Goal: Task Accomplishment & Management: Use online tool/utility

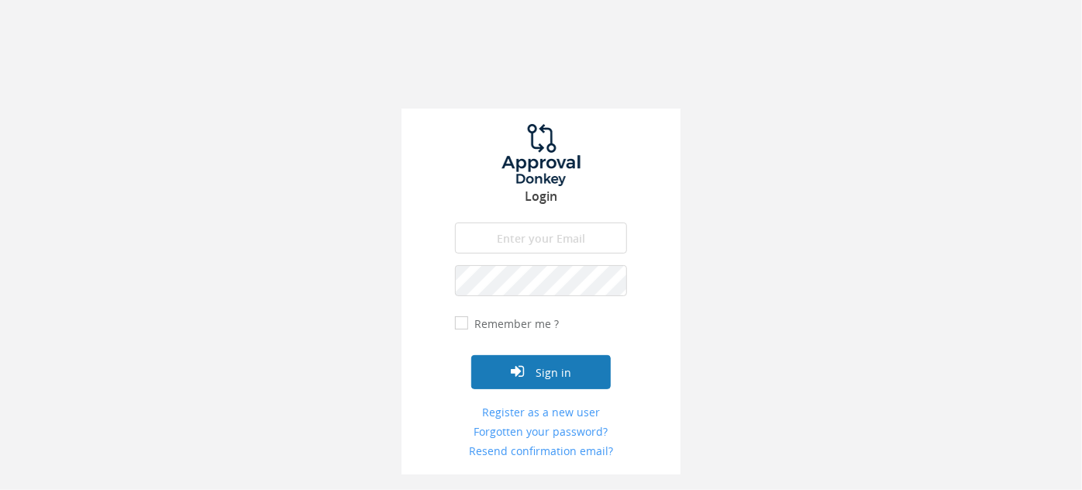
type input "[EMAIL_ADDRESS][DOMAIN_NAME]"
click at [547, 374] on button "Sign in" at bounding box center [541, 372] width 140 height 34
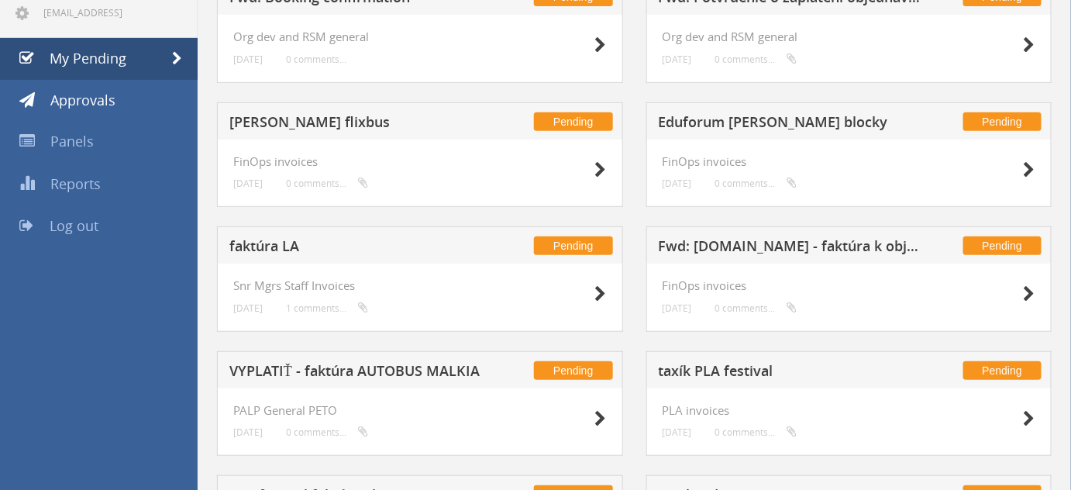
scroll to position [142, 0]
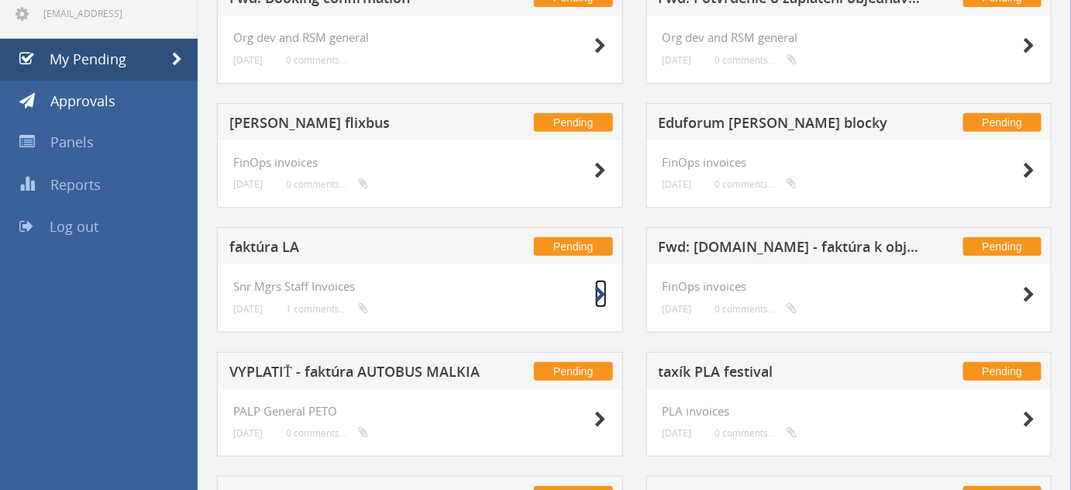
click at [597, 300] on icon at bounding box center [601, 295] width 12 height 16
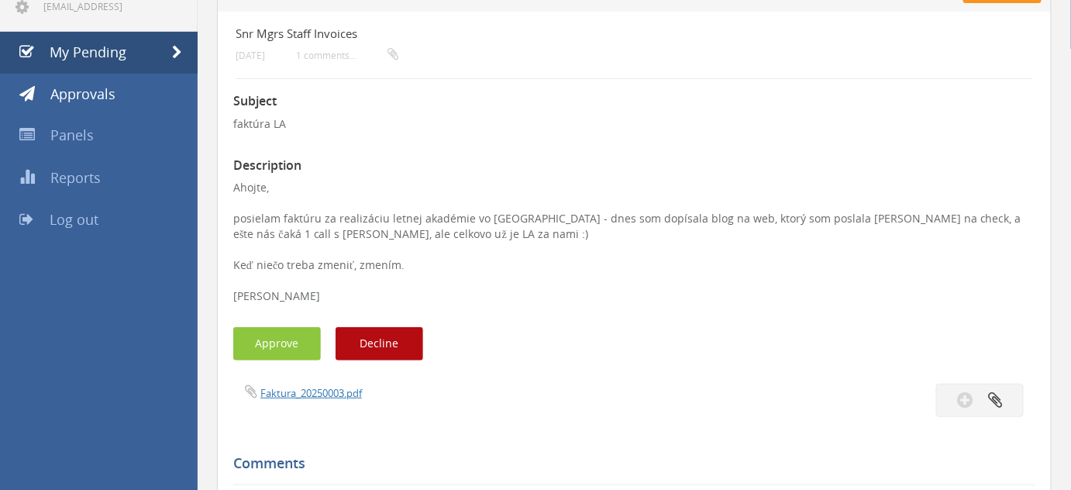
scroll to position [119, 0]
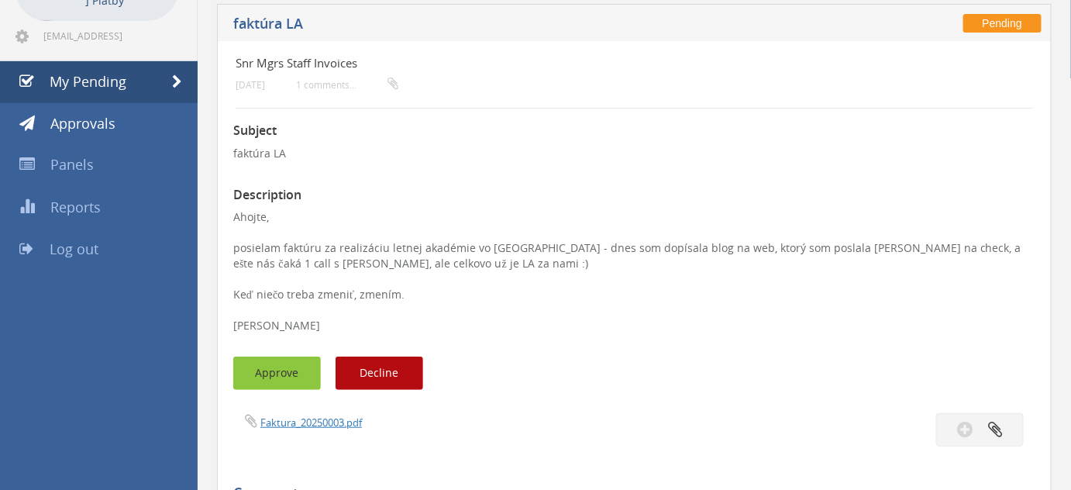
click at [292, 374] on button "Approve" at bounding box center [277, 373] width 88 height 33
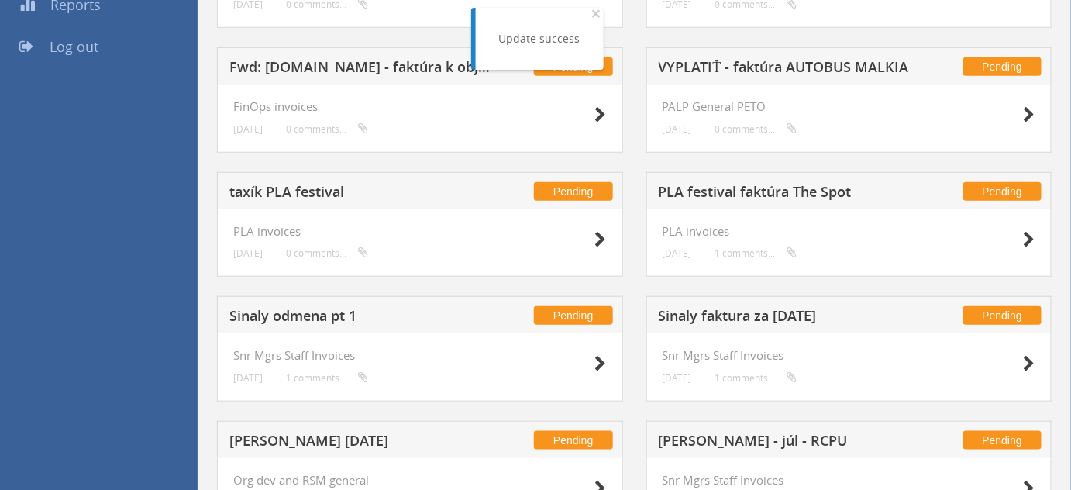
scroll to position [322, 0]
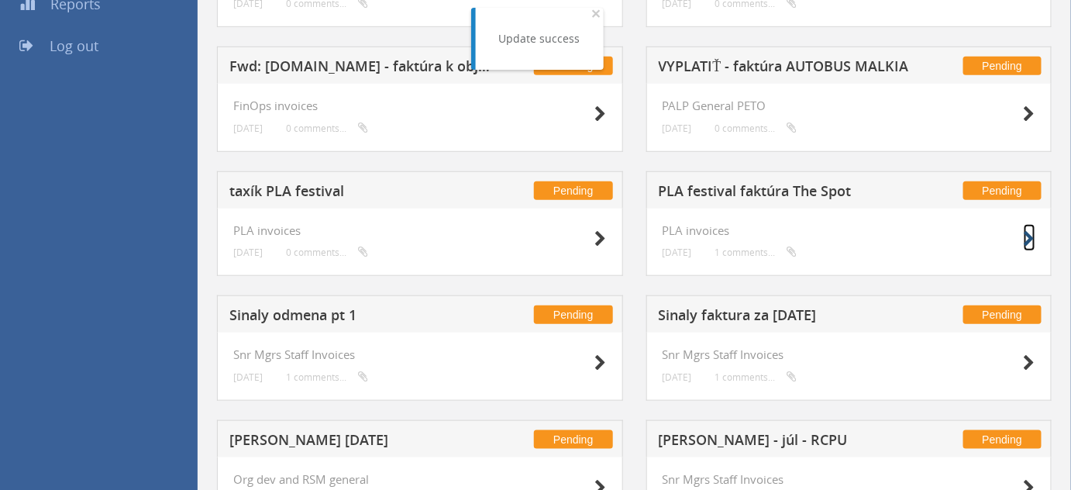
click at [1029, 243] on icon at bounding box center [1030, 239] width 12 height 16
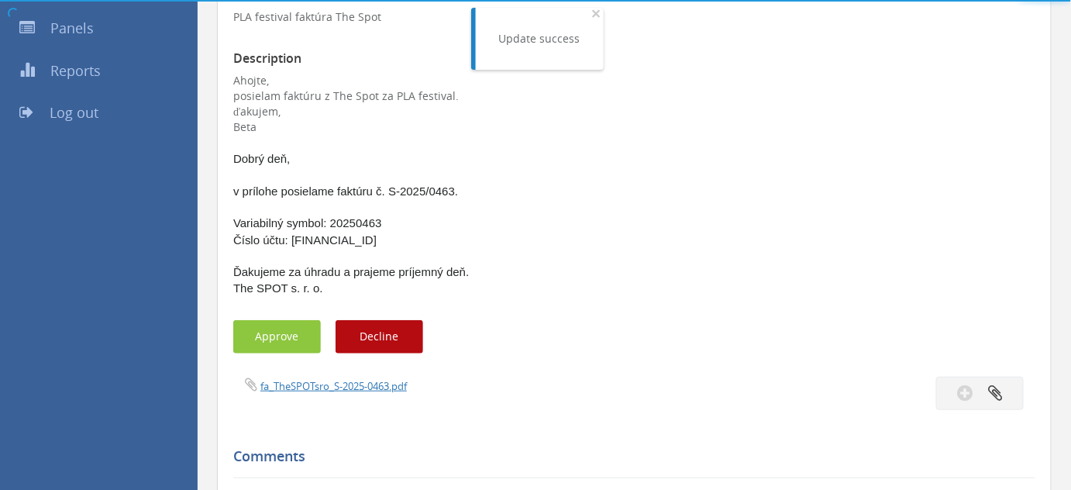
scroll to position [322, 0]
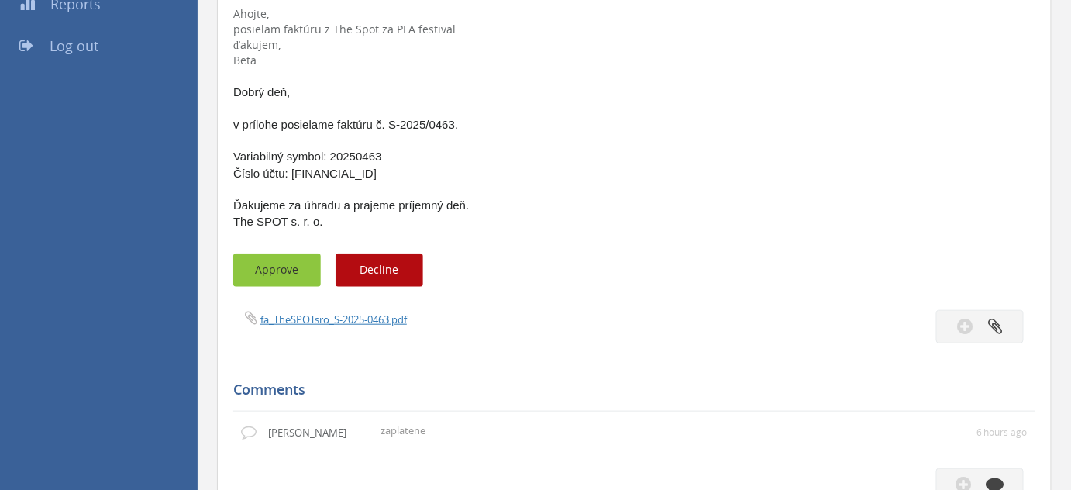
click at [267, 267] on button "Approve" at bounding box center [277, 269] width 88 height 33
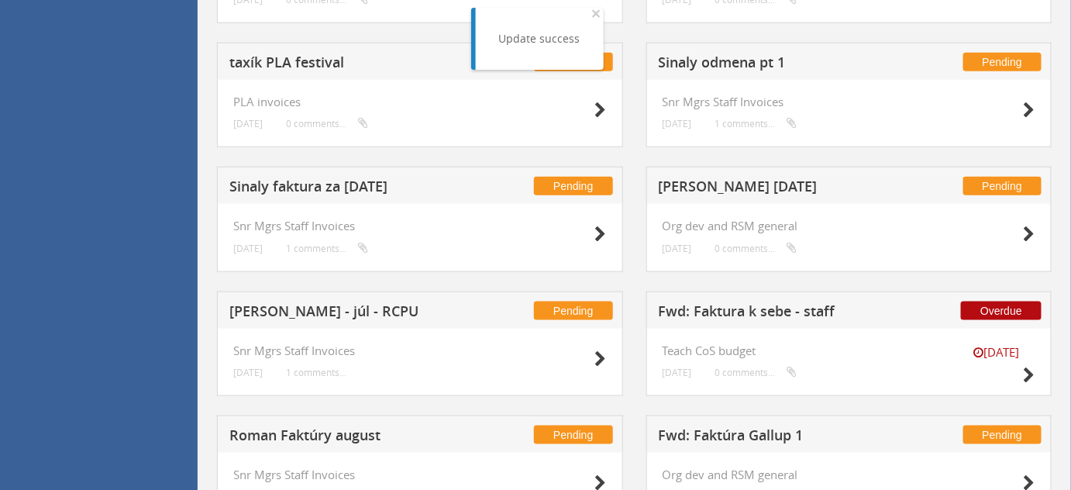
scroll to position [452, 0]
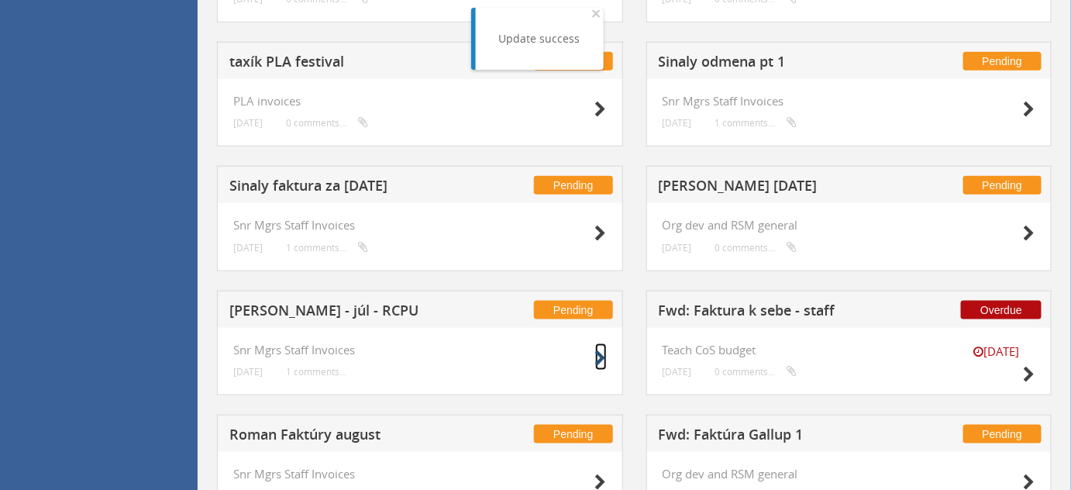
click at [600, 353] on icon at bounding box center [601, 358] width 12 height 16
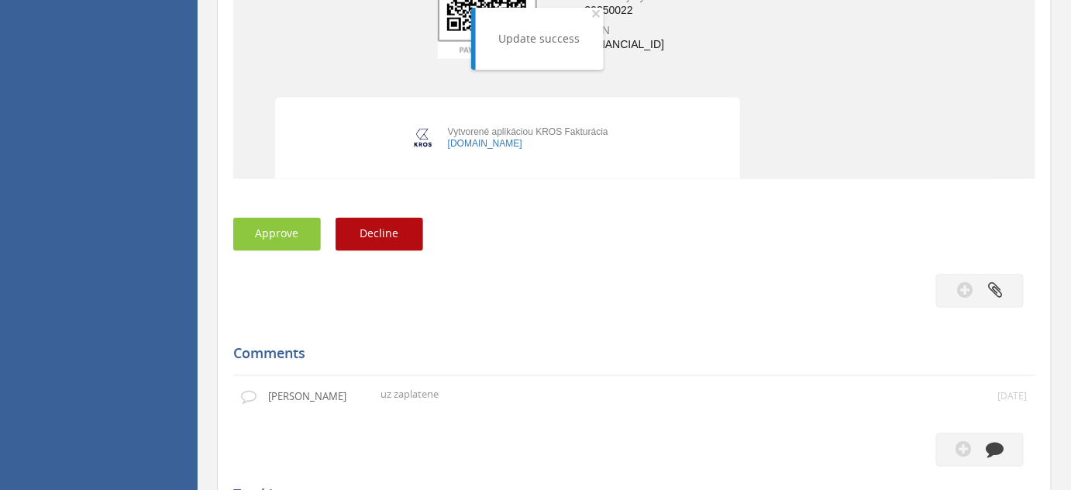
scroll to position [761, 0]
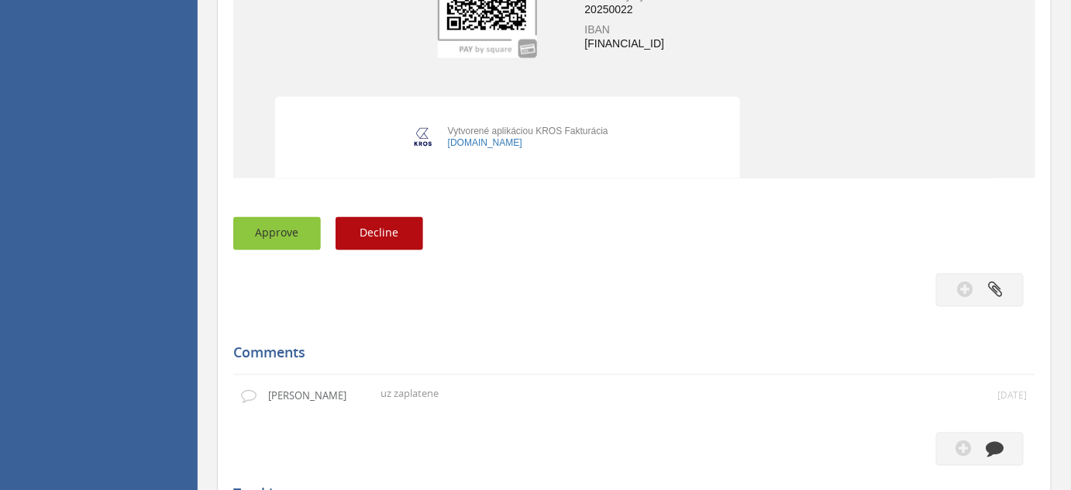
click at [265, 235] on button "Approve" at bounding box center [277, 233] width 88 height 33
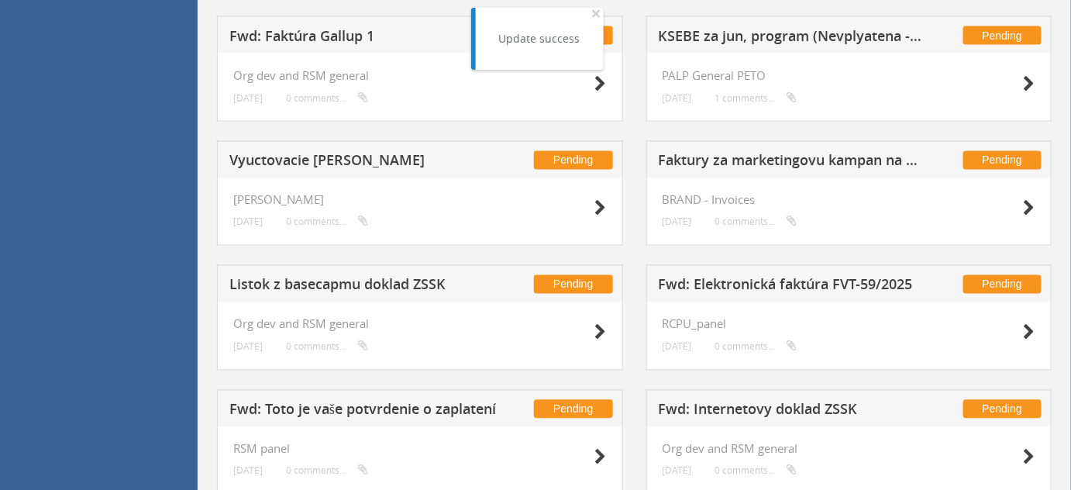
scroll to position [852, 0]
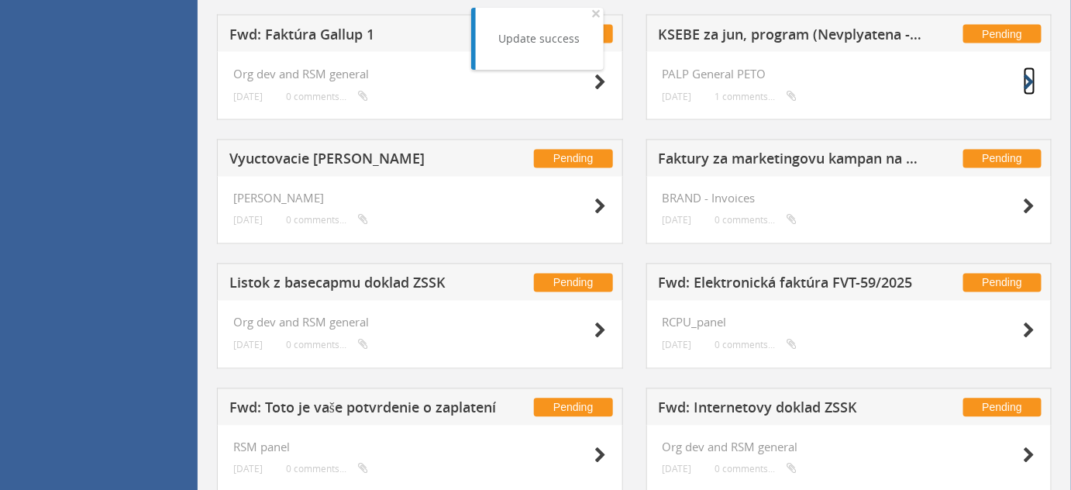
click at [1027, 87] on icon at bounding box center [1030, 82] width 12 height 16
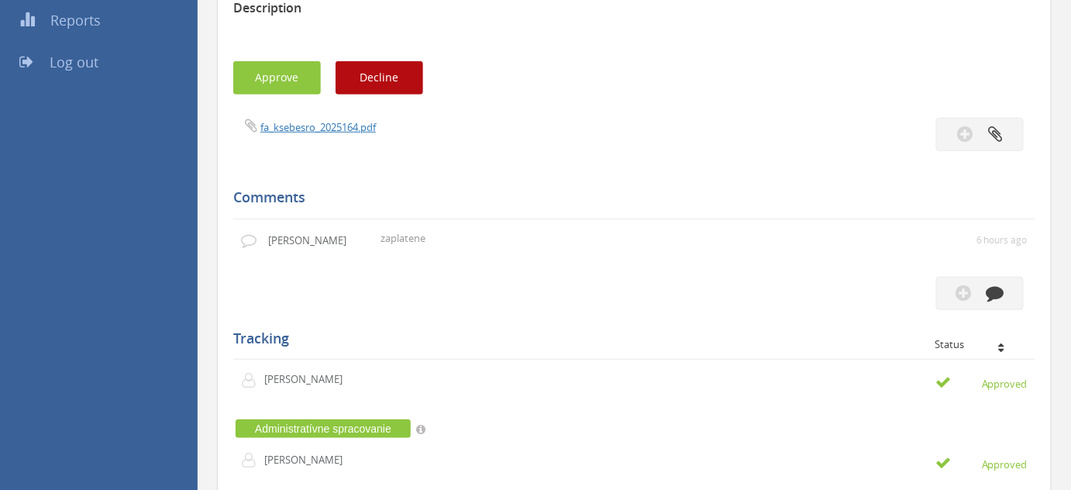
scroll to position [308, 0]
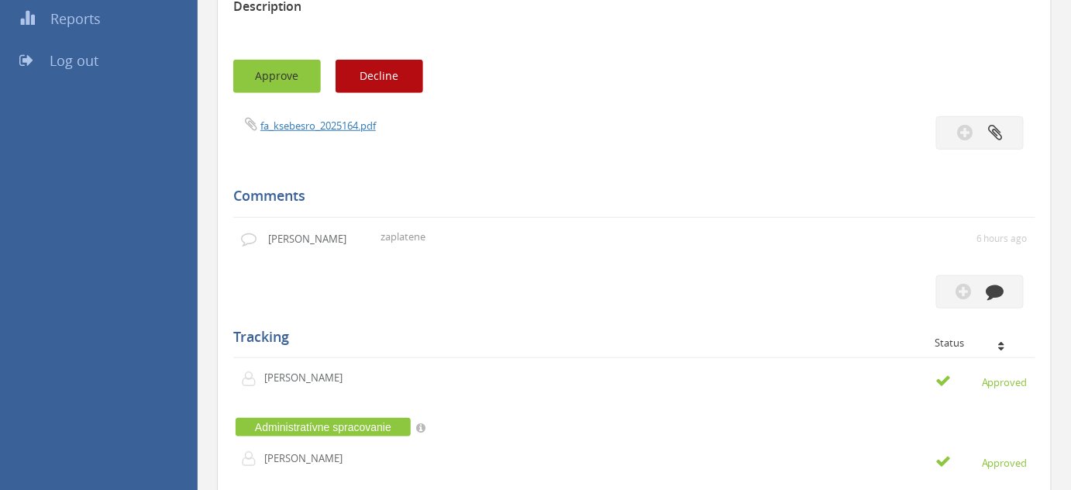
click at [260, 68] on button "Approve" at bounding box center [277, 76] width 88 height 33
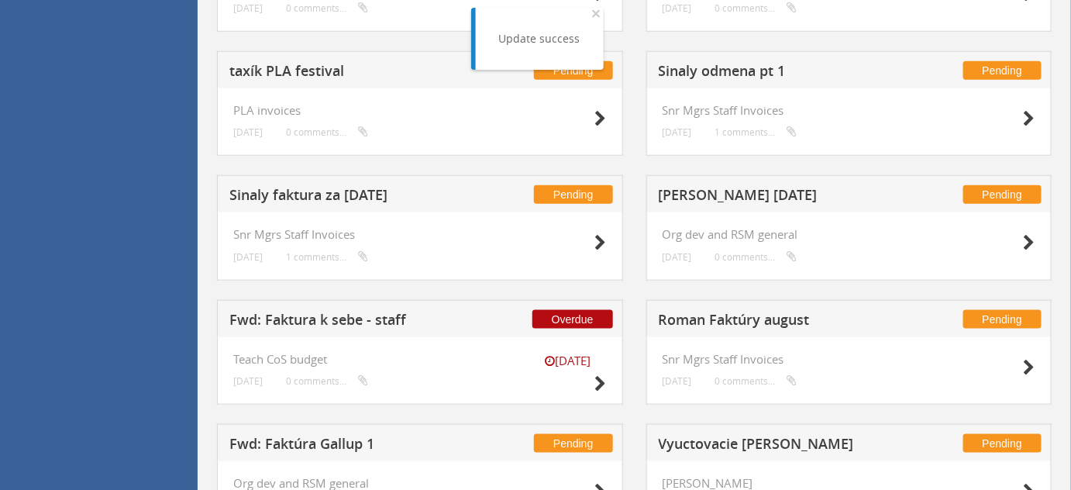
scroll to position [491, 0]
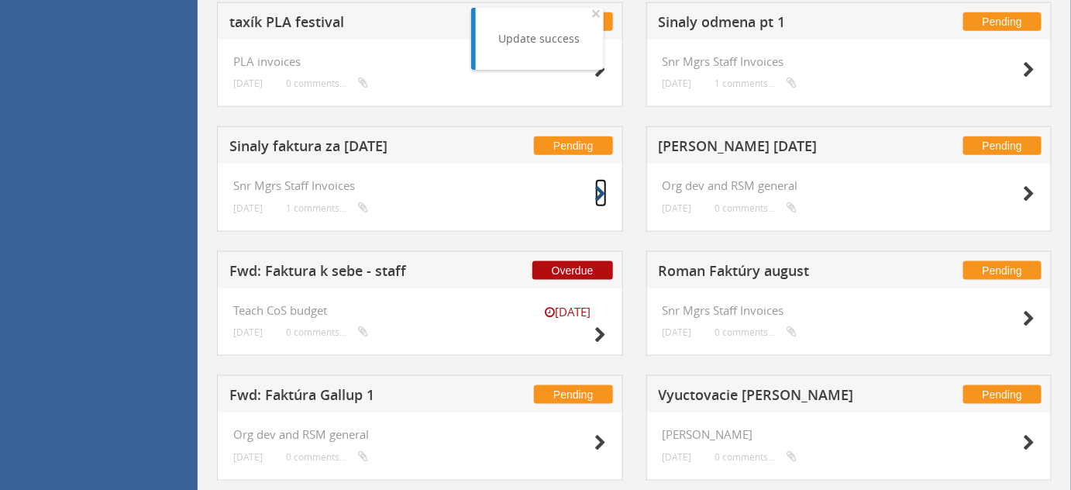
click at [596, 195] on icon at bounding box center [601, 194] width 12 height 16
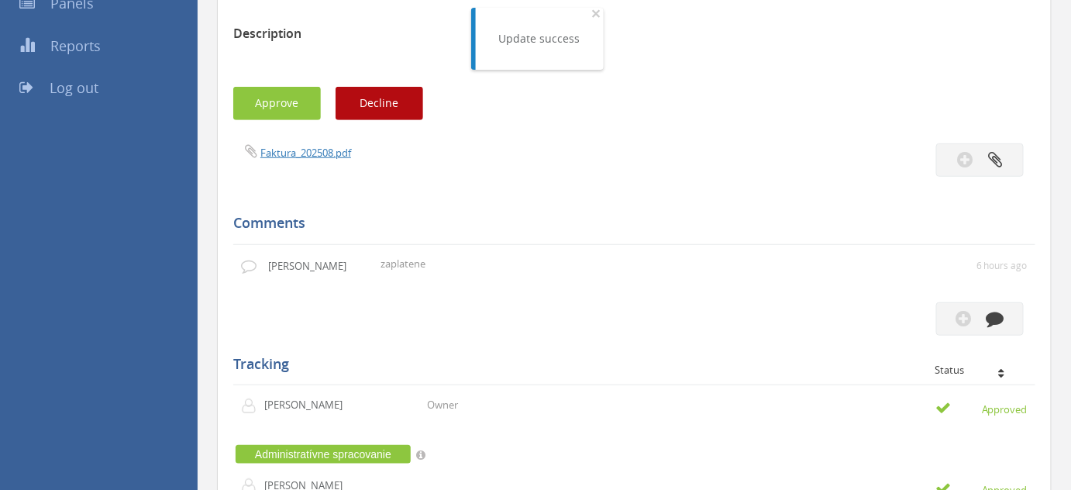
scroll to position [274, 0]
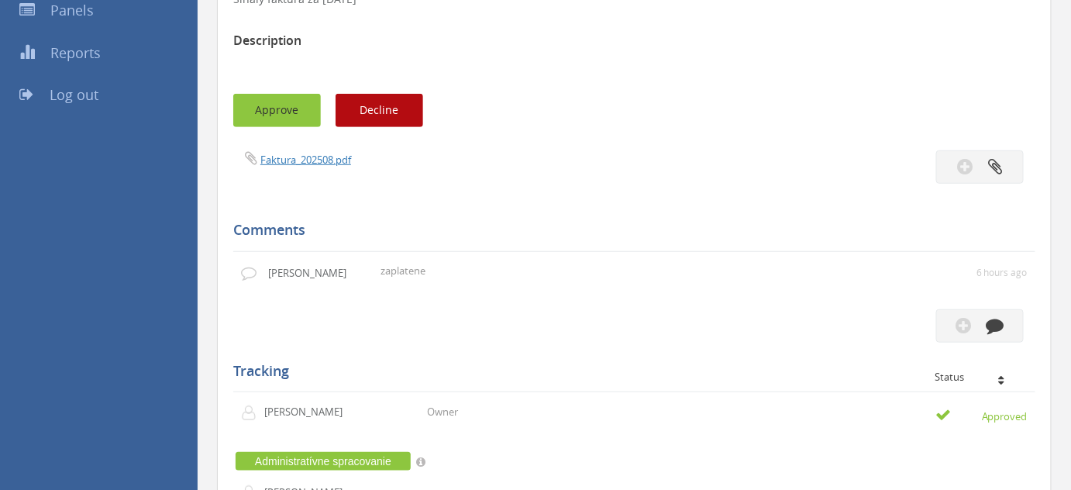
click at [278, 105] on button "Approve" at bounding box center [277, 110] width 88 height 33
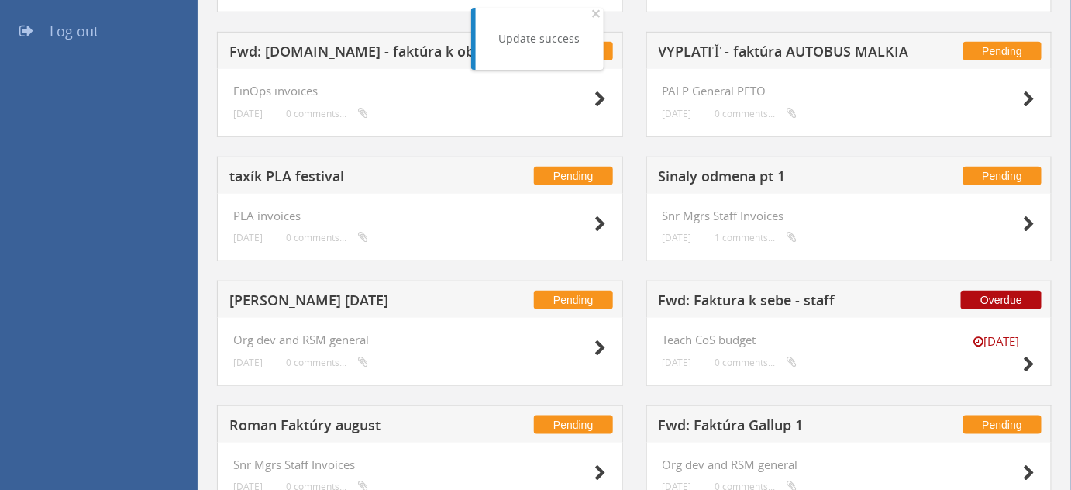
scroll to position [336, 0]
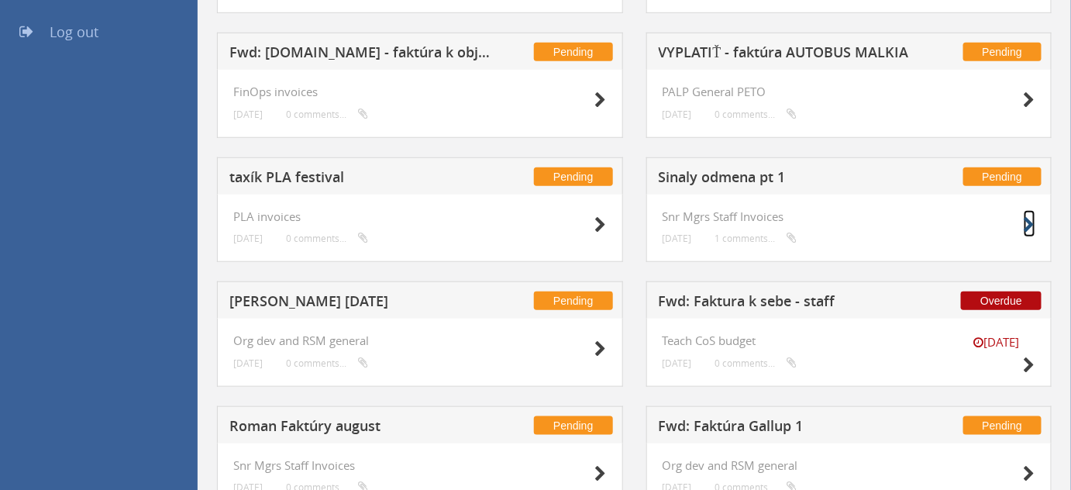
click at [1027, 225] on icon at bounding box center [1030, 225] width 12 height 16
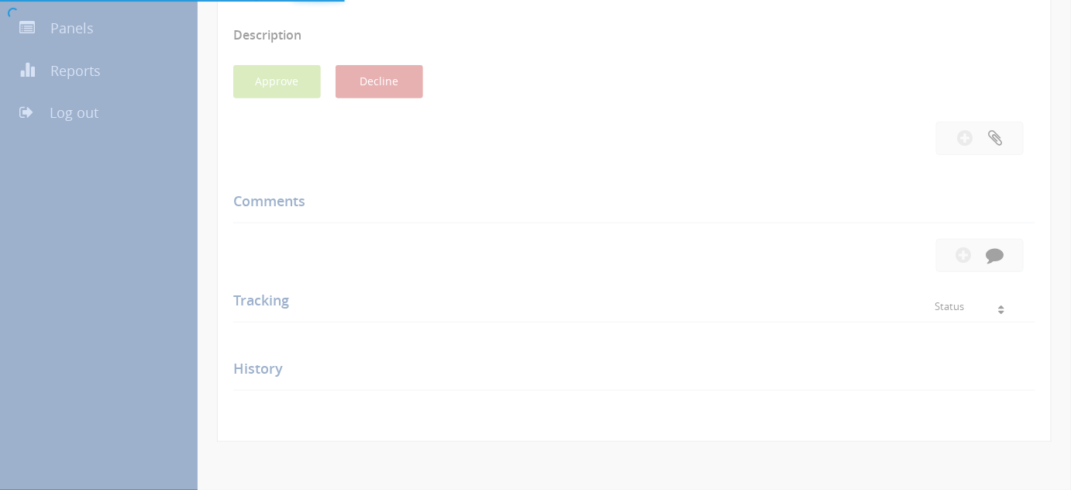
scroll to position [336, 0]
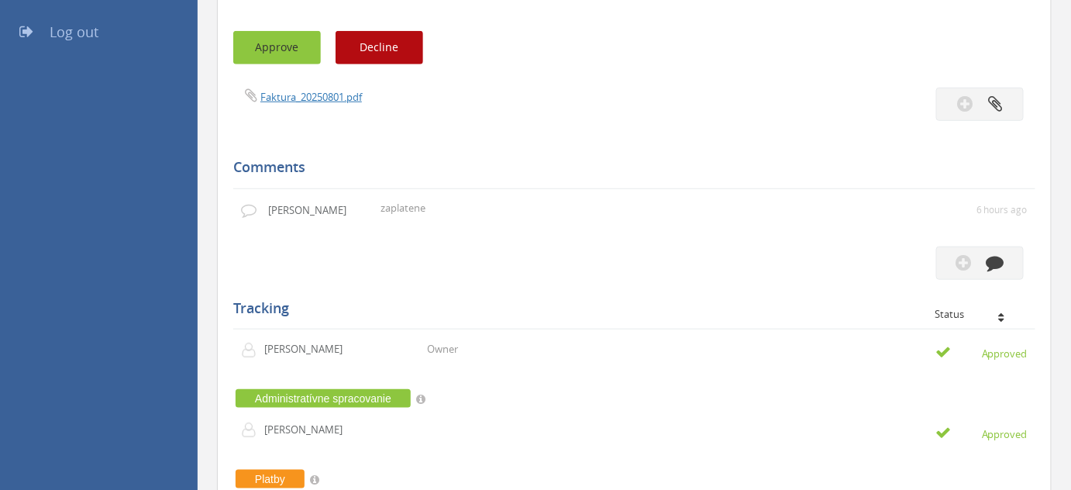
click at [270, 39] on button "Approve" at bounding box center [277, 47] width 88 height 33
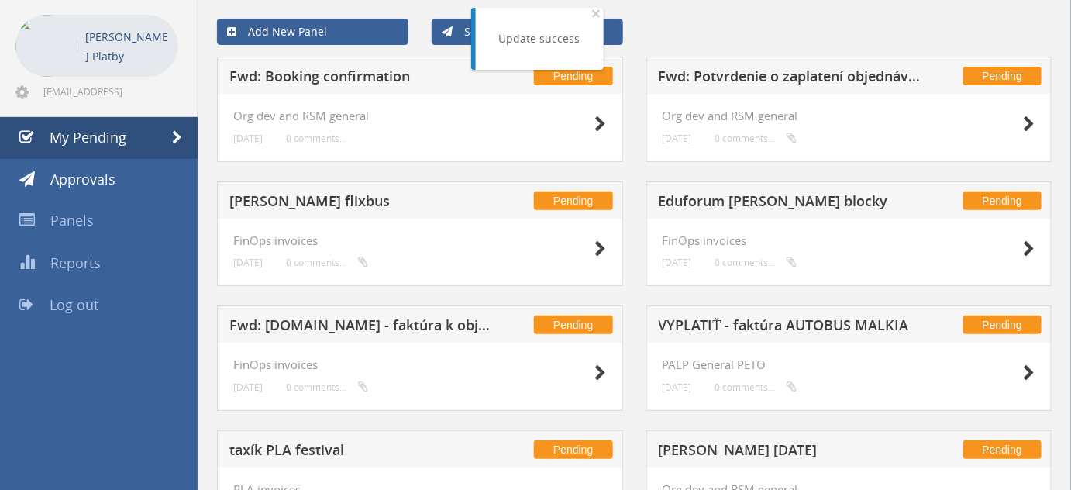
scroll to position [62, 0]
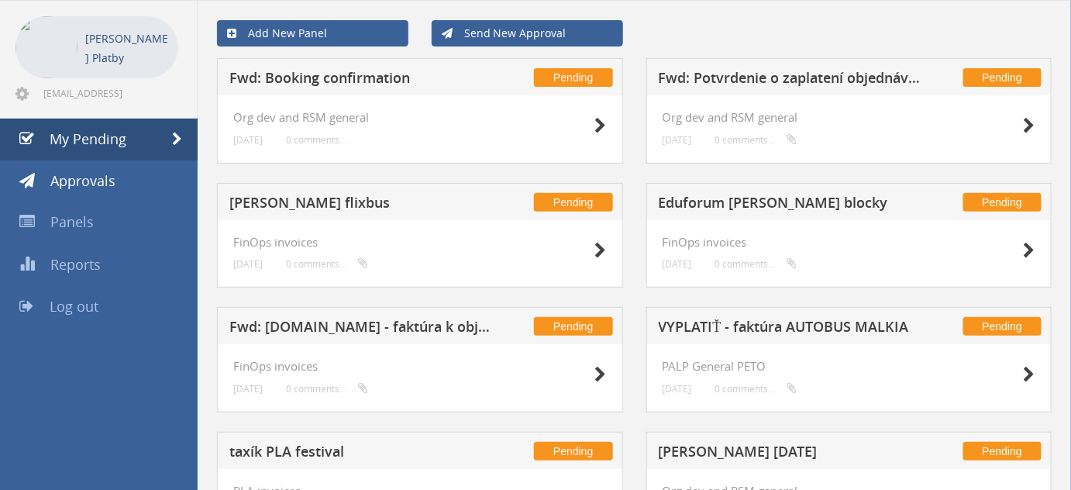
click at [833, 35] on div "Add New Panel Send New Approval" at bounding box center [634, 34] width 858 height 50
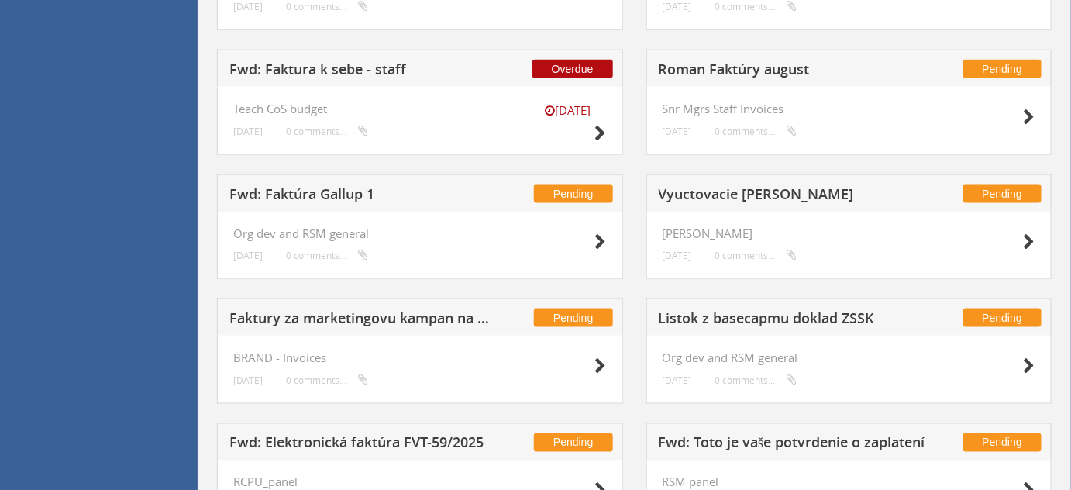
scroll to position [778, 0]
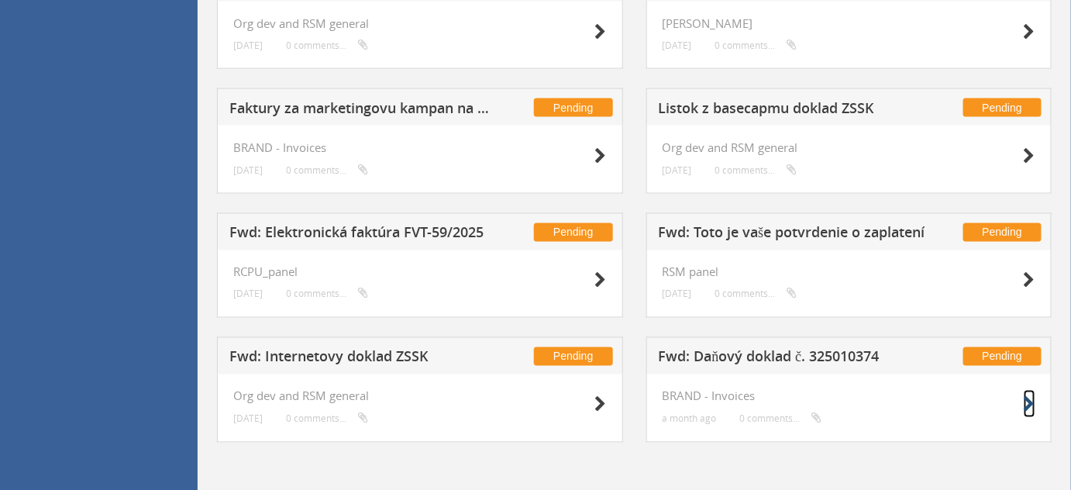
click at [1027, 409] on icon at bounding box center [1030, 405] width 12 height 16
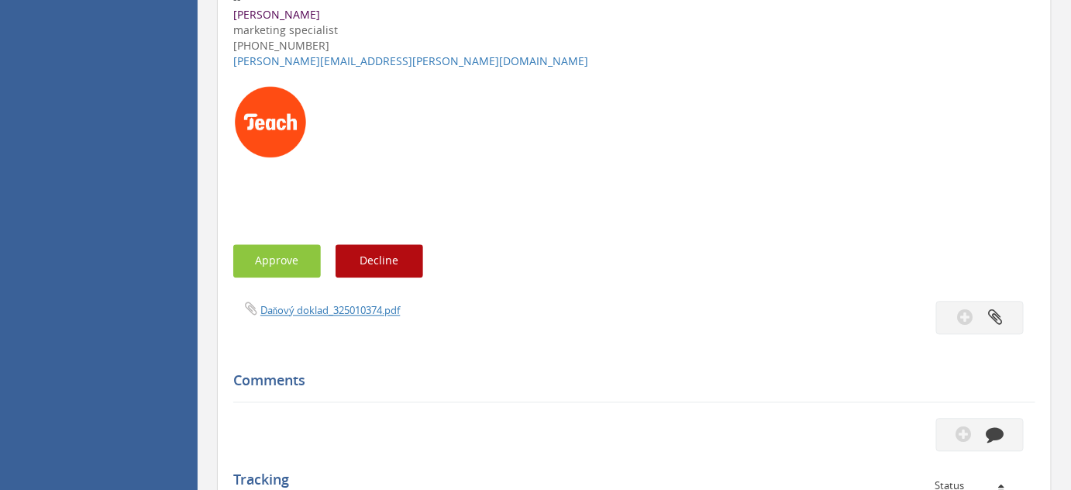
scroll to position [1070, 0]
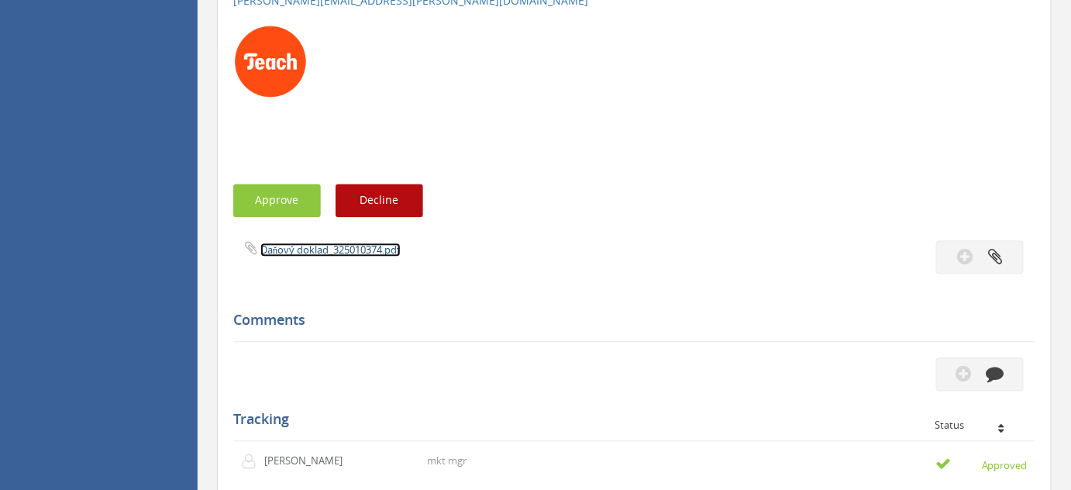
click at [345, 251] on link "Daňový doklad_325010374.pdf" at bounding box center [330, 250] width 140 height 14
click at [287, 195] on button "Approve" at bounding box center [277, 200] width 88 height 33
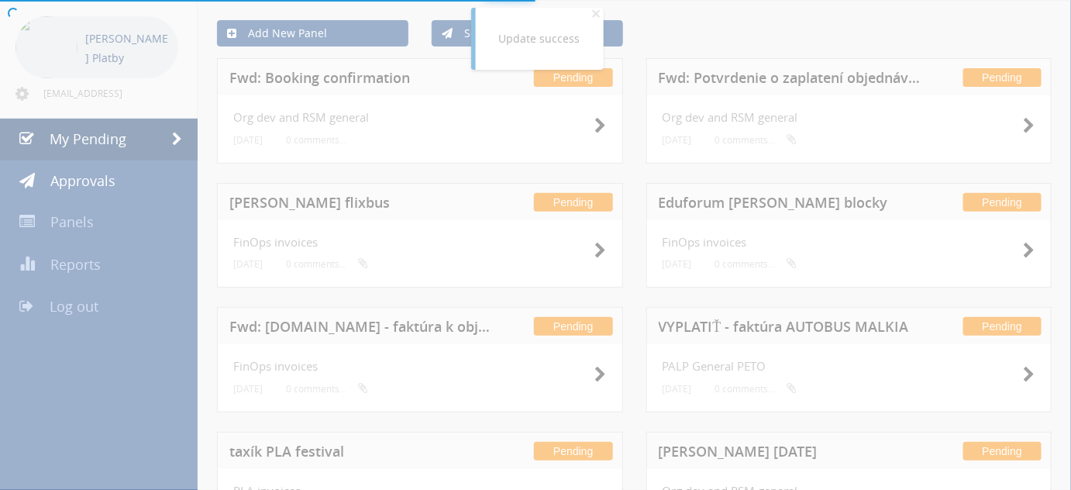
scroll to position [778, 0]
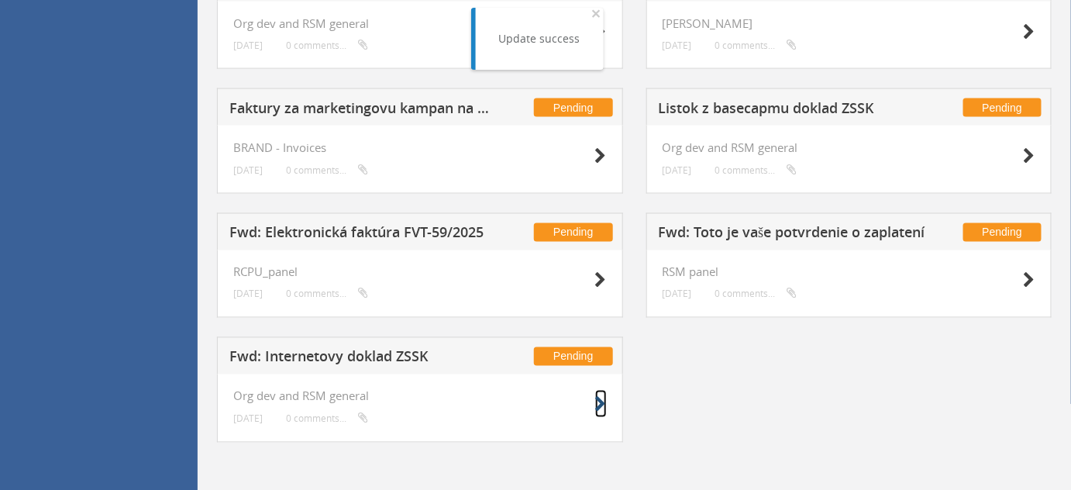
click at [602, 402] on icon at bounding box center [601, 405] width 12 height 16
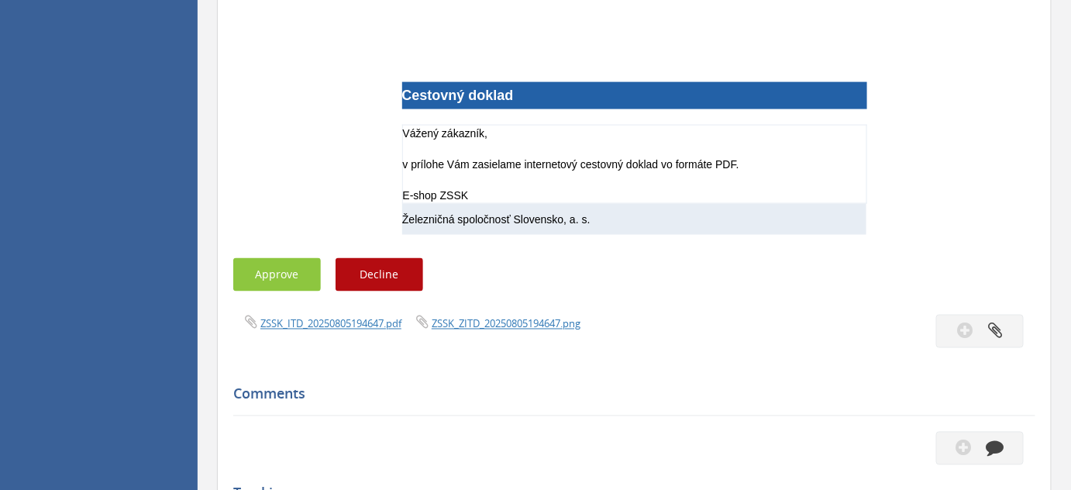
scroll to position [707, 0]
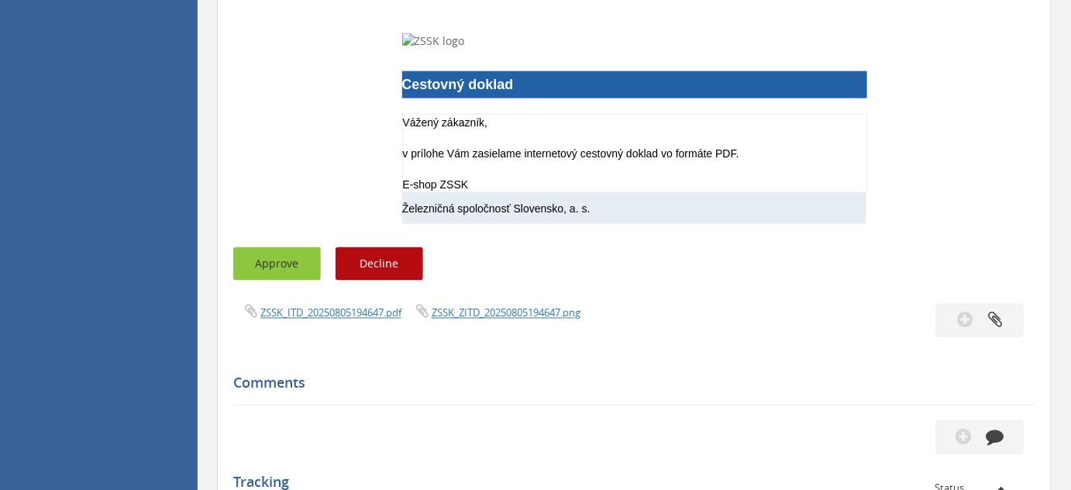
click at [285, 266] on button "Approve" at bounding box center [277, 263] width 88 height 33
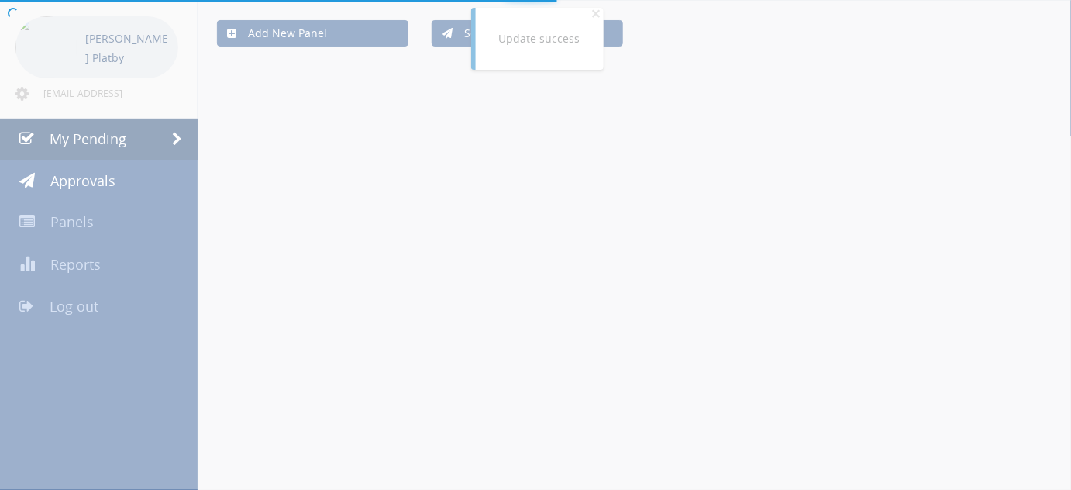
scroll to position [654, 0]
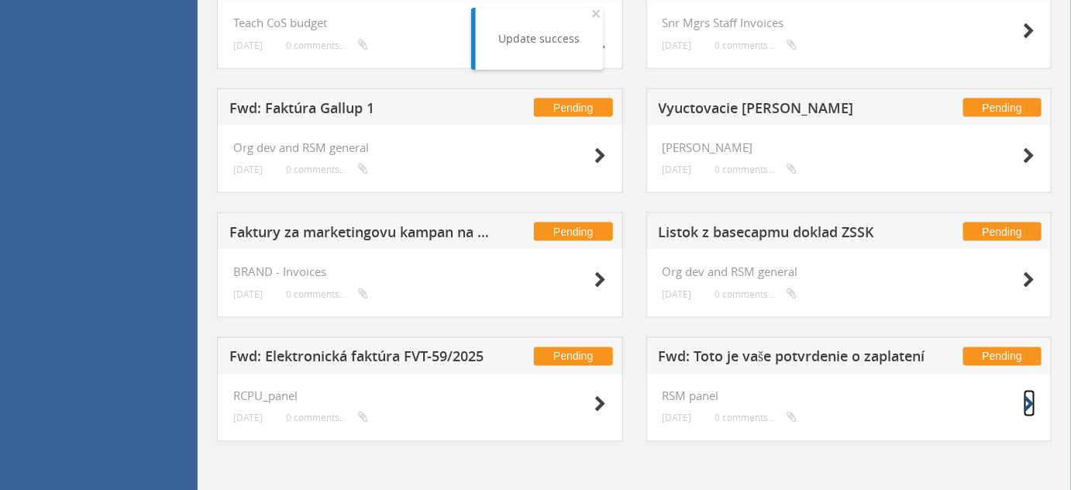
click at [1026, 405] on icon at bounding box center [1030, 405] width 12 height 16
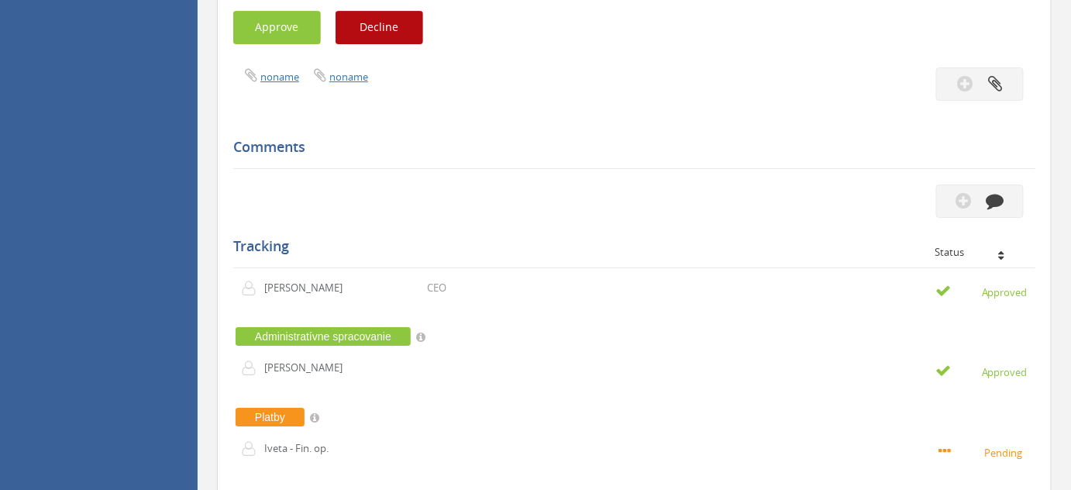
scroll to position [1750, 0]
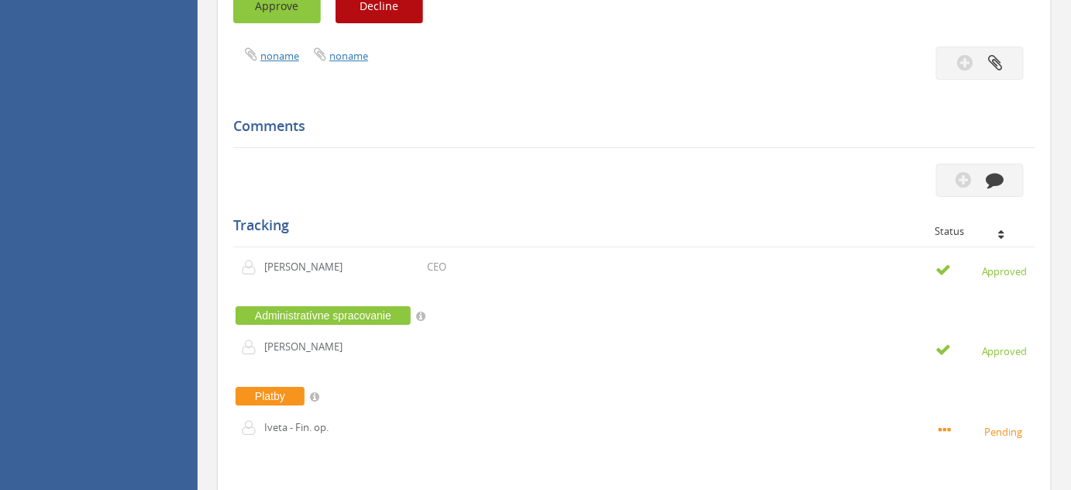
click at [258, 18] on button "Approve" at bounding box center [277, 6] width 88 height 33
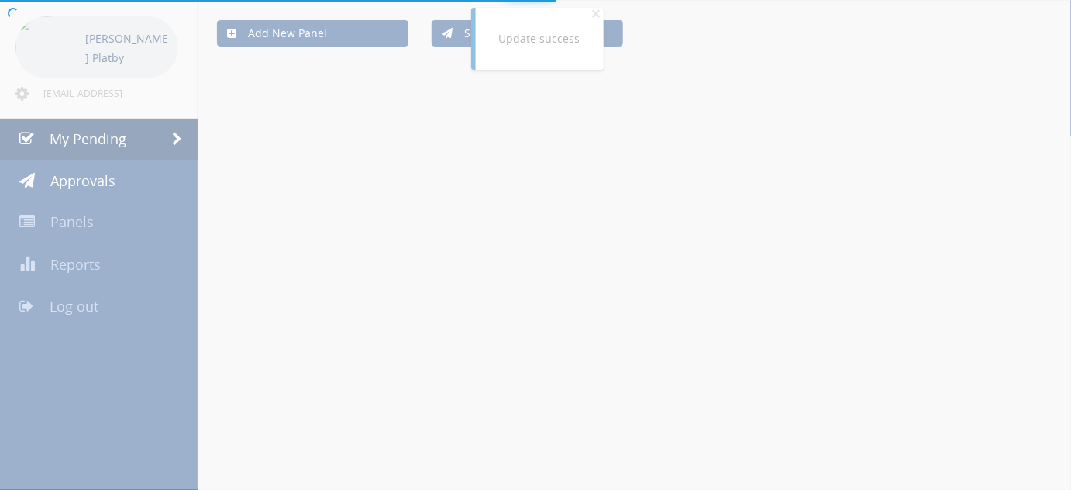
scroll to position [654, 0]
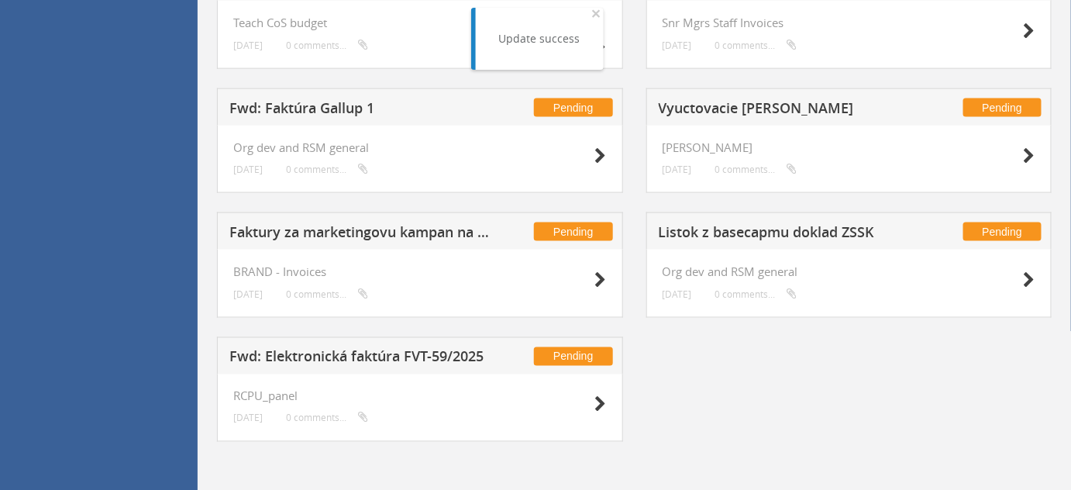
click at [594, 398] on div at bounding box center [568, 404] width 78 height 28
click at [597, 402] on icon at bounding box center [601, 405] width 12 height 16
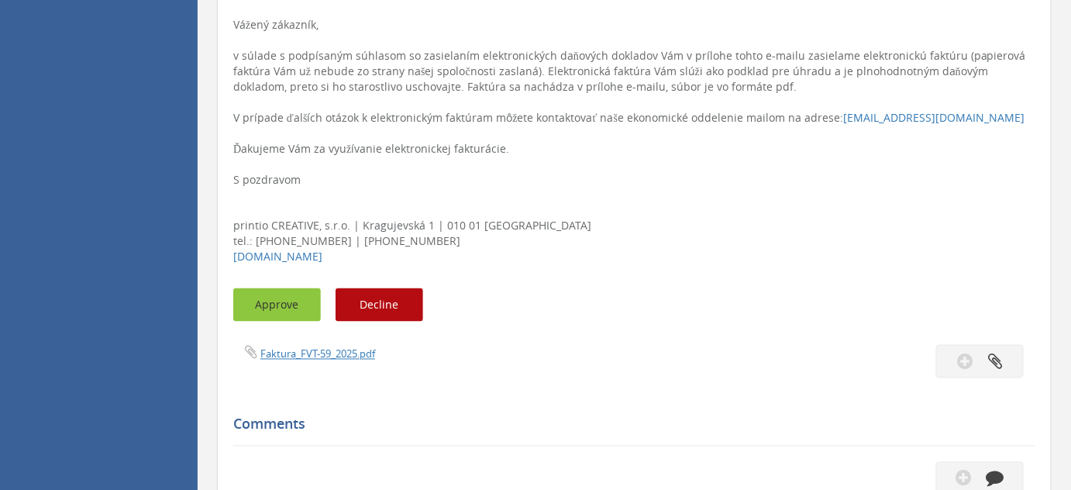
scroll to position [757, 0]
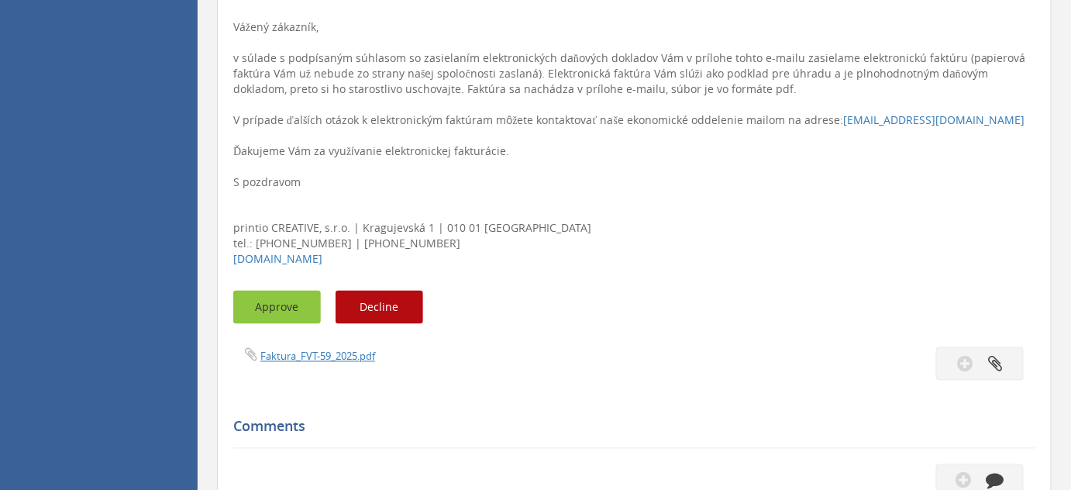
click at [277, 301] on button "Approve" at bounding box center [277, 307] width 88 height 33
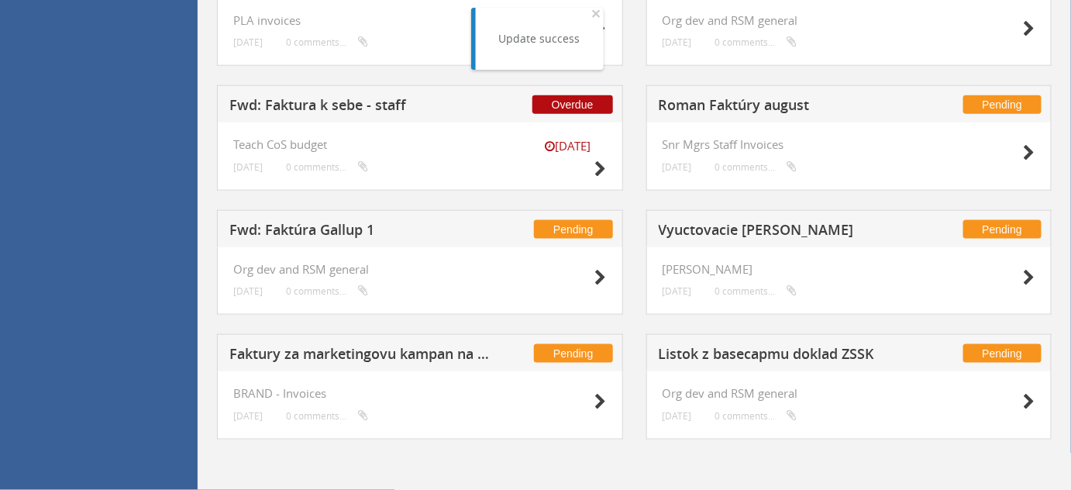
scroll to position [529, 0]
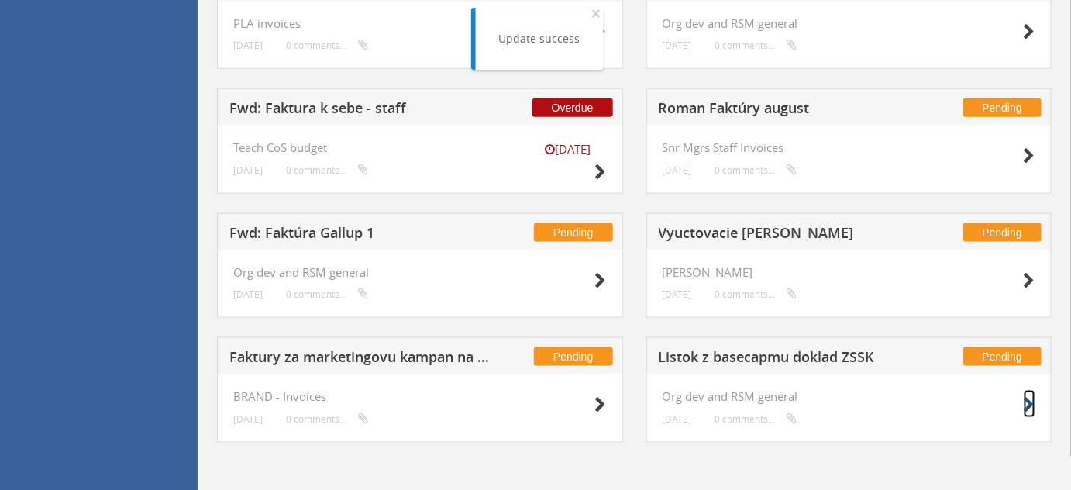
click at [1024, 405] on icon at bounding box center [1030, 405] width 12 height 16
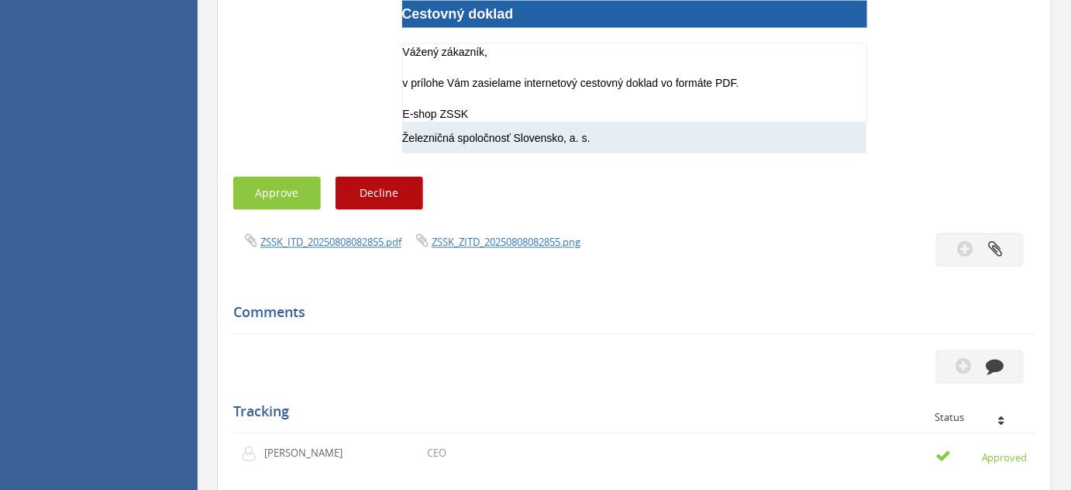
scroll to position [781, 0]
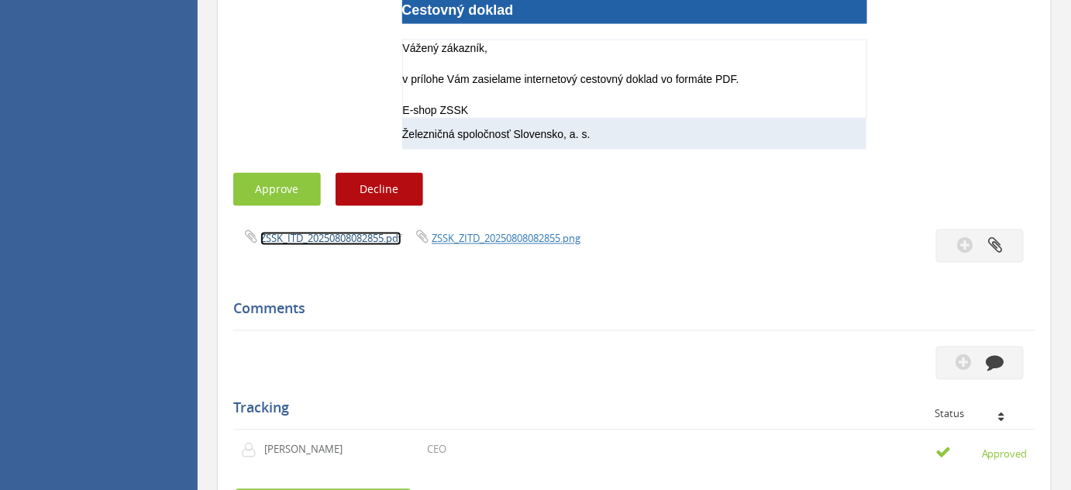
click at [333, 240] on link "ZSSK_ITD_20250808082855.pdf" at bounding box center [330, 239] width 141 height 14
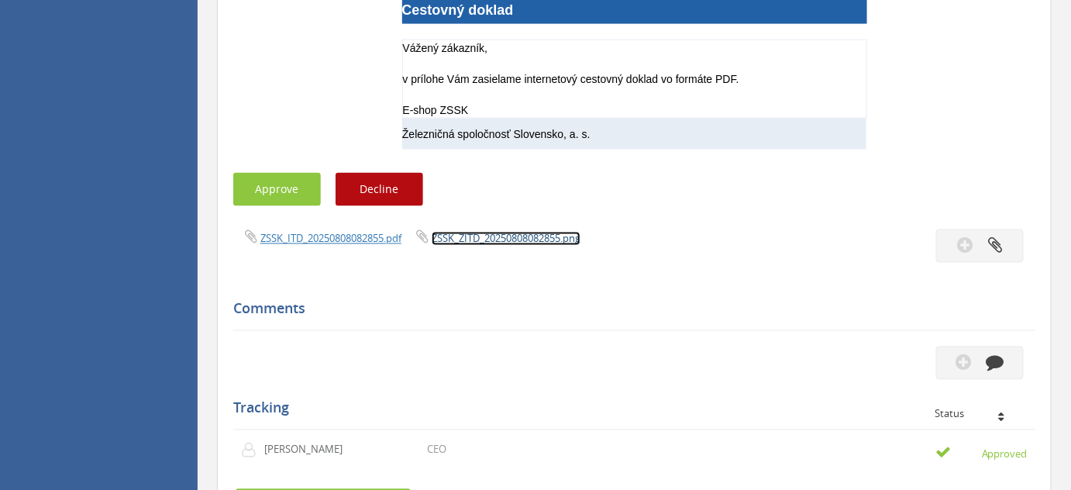
click at [529, 233] on link "ZSSK_ZITD_20250808082855.png" at bounding box center [506, 239] width 149 height 14
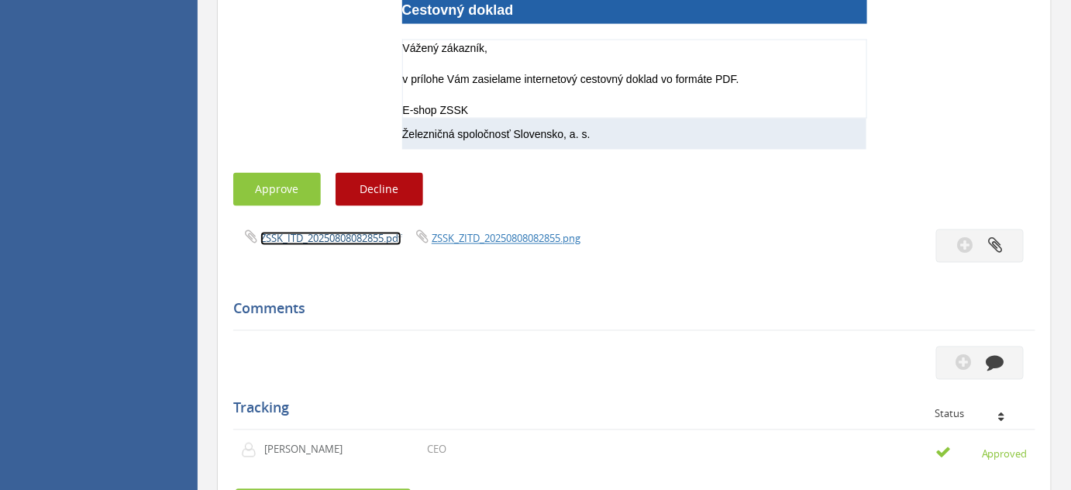
click at [352, 232] on link "ZSSK_ITD_20250808082855.pdf" at bounding box center [330, 239] width 141 height 14
click at [248, 188] on button "Approve" at bounding box center [277, 189] width 88 height 33
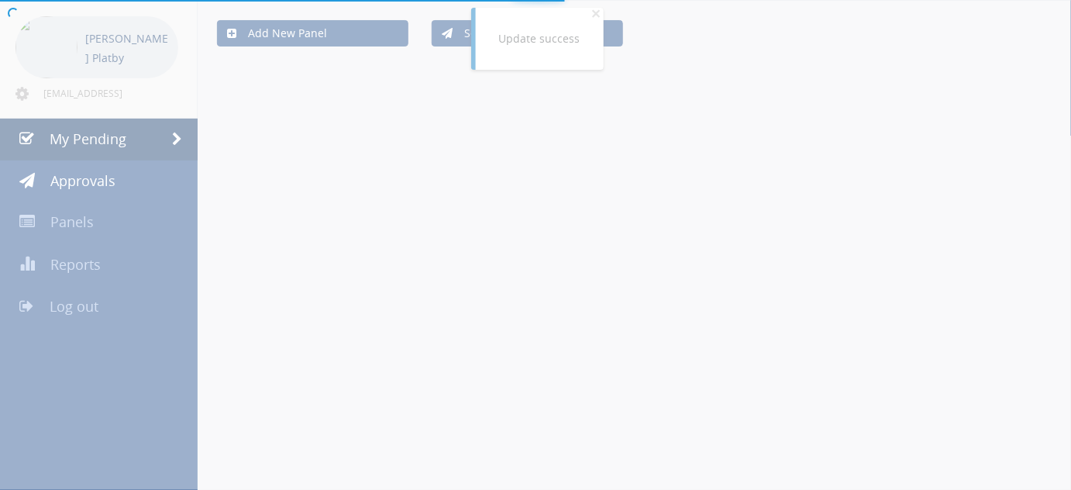
scroll to position [529, 0]
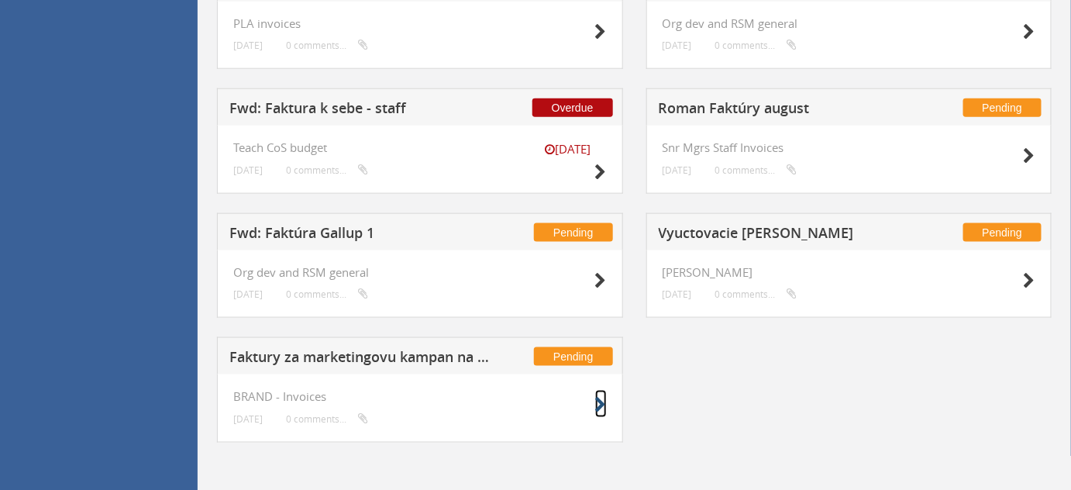
click at [603, 400] on icon at bounding box center [601, 405] width 12 height 16
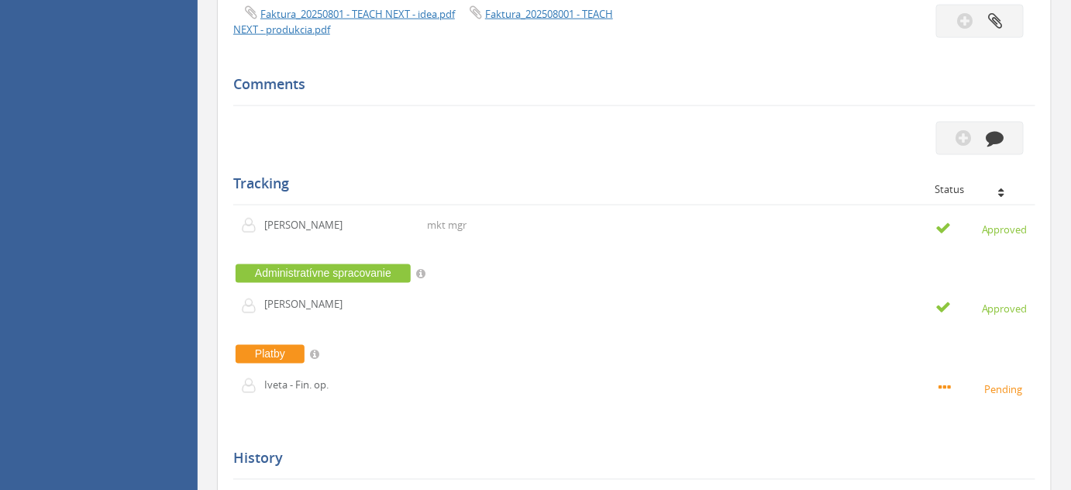
scroll to position [591, 0]
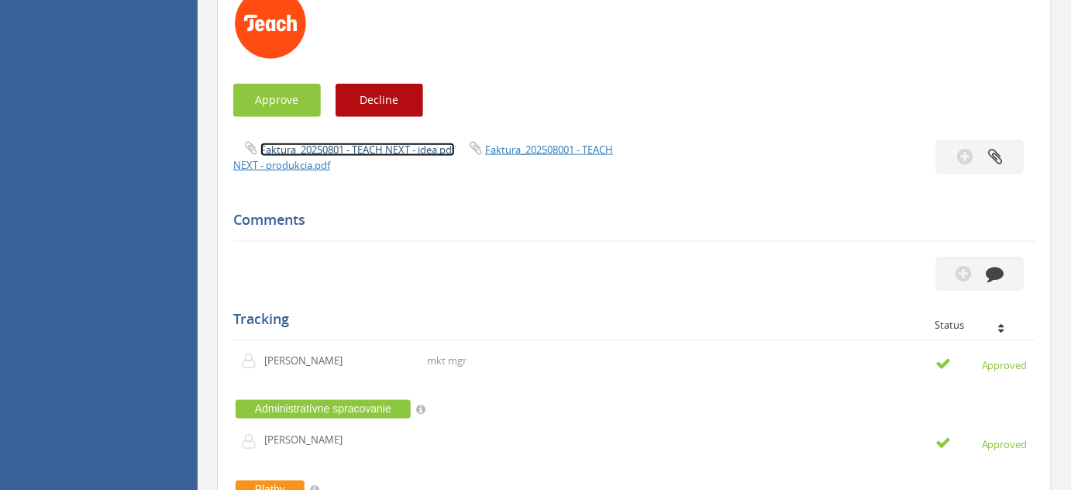
click at [447, 145] on link "Faktura_20250801 - TEACH NEXT - idea.pdf" at bounding box center [357, 150] width 195 height 14
click at [283, 101] on button "Approve" at bounding box center [277, 100] width 88 height 33
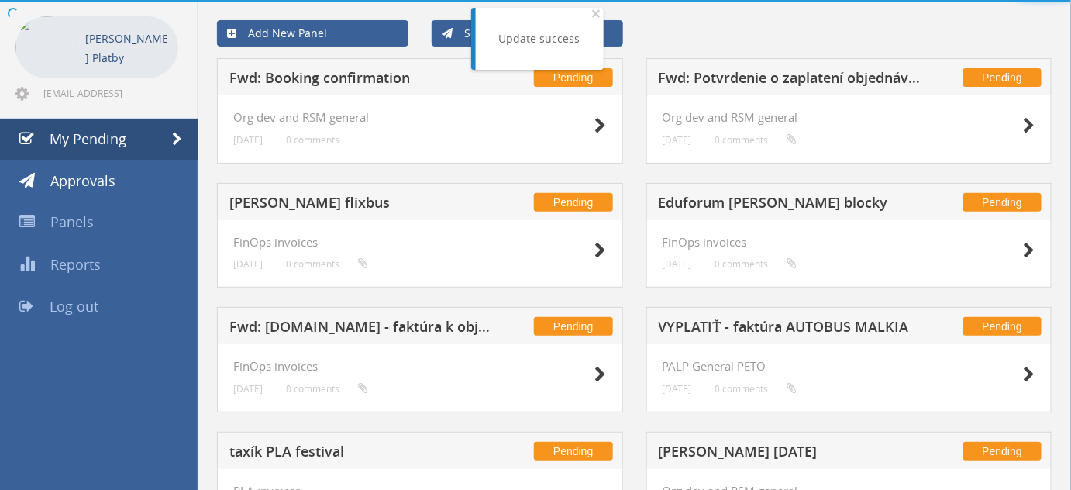
scroll to position [405, 0]
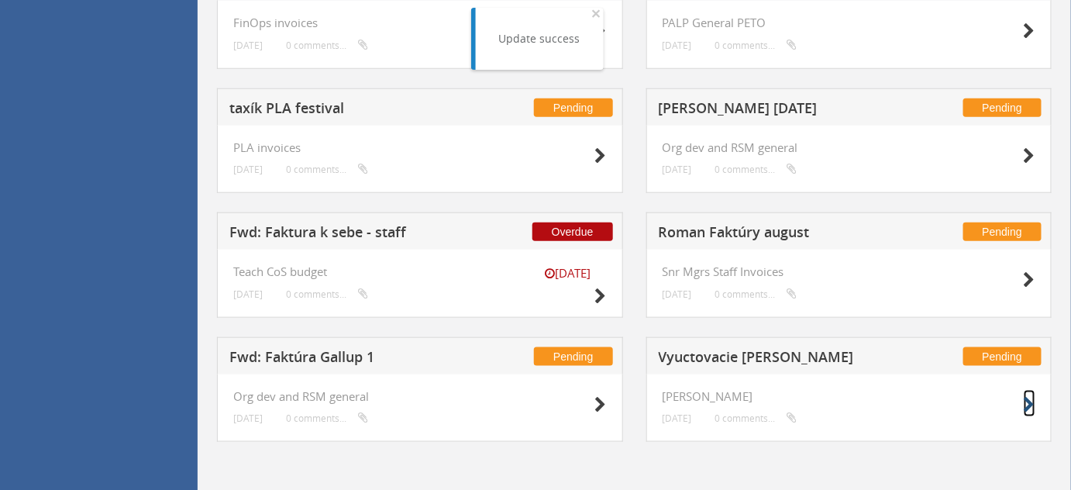
click at [1028, 404] on icon at bounding box center [1030, 405] width 12 height 16
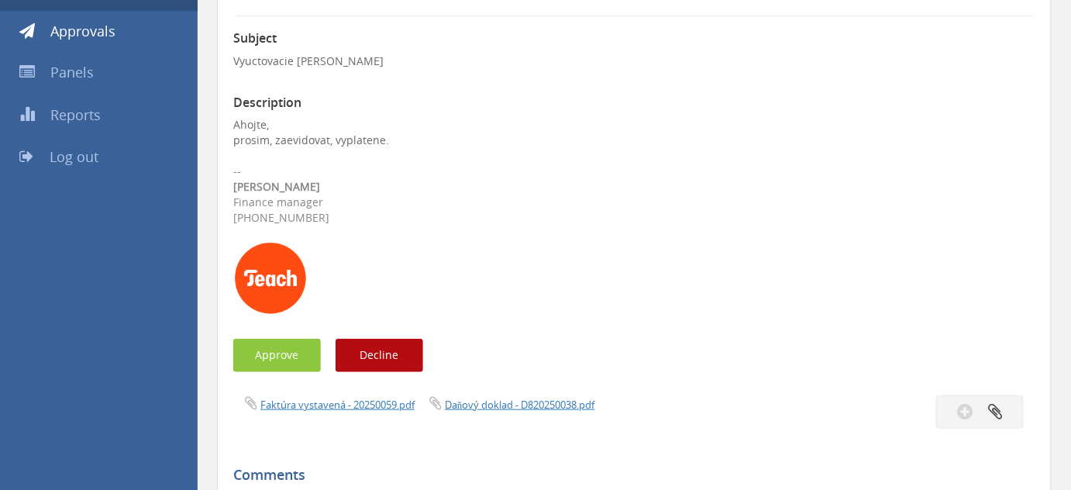
scroll to position [211, 0]
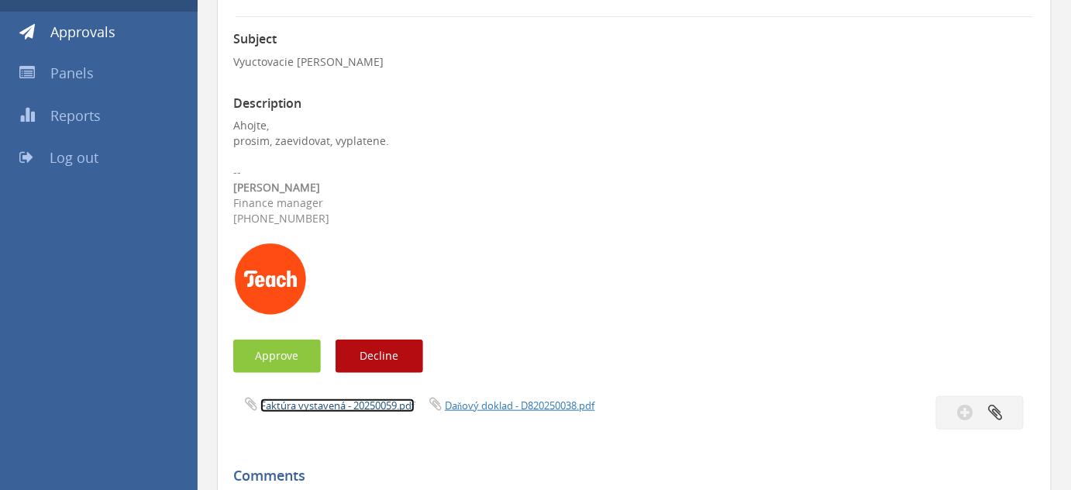
click at [353, 407] on link "Faktúra vystavená - 20250059.pdf" at bounding box center [337, 405] width 154 height 14
click at [287, 357] on button "Approve" at bounding box center [277, 356] width 88 height 33
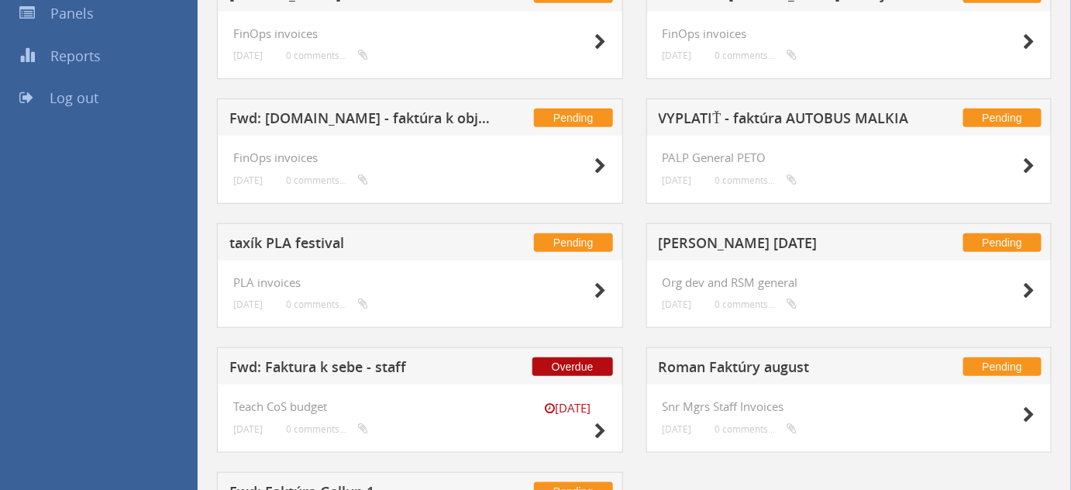
scroll to position [405, 0]
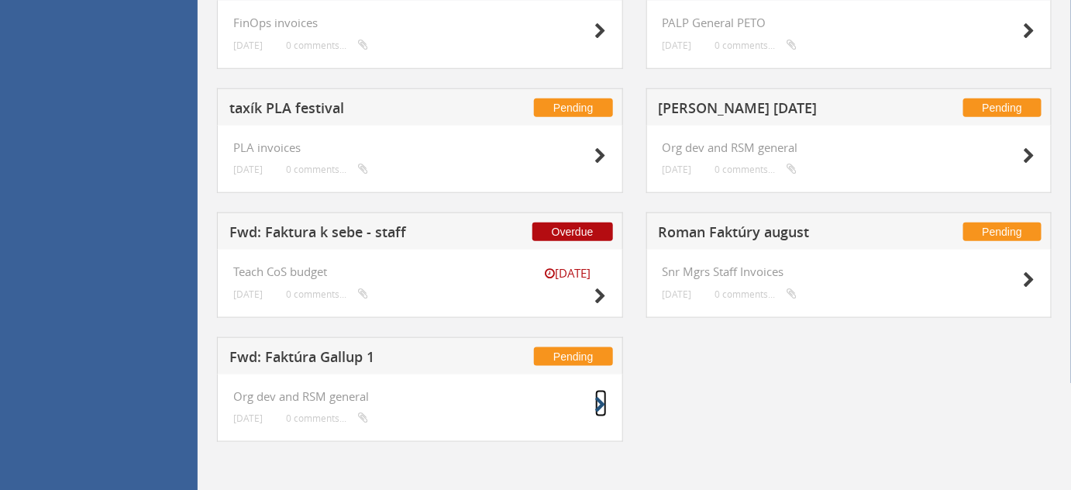
click at [602, 406] on icon at bounding box center [601, 405] width 12 height 16
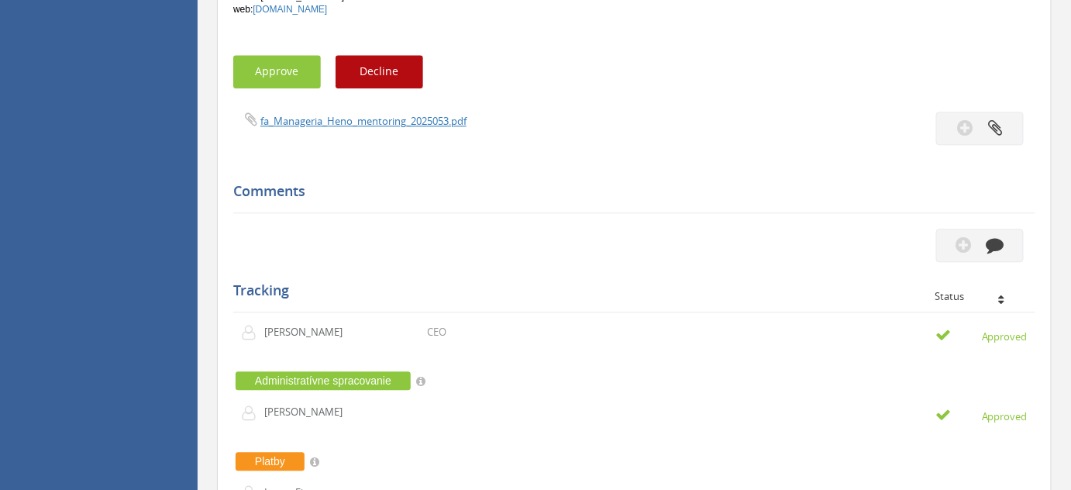
scroll to position [1246, 0]
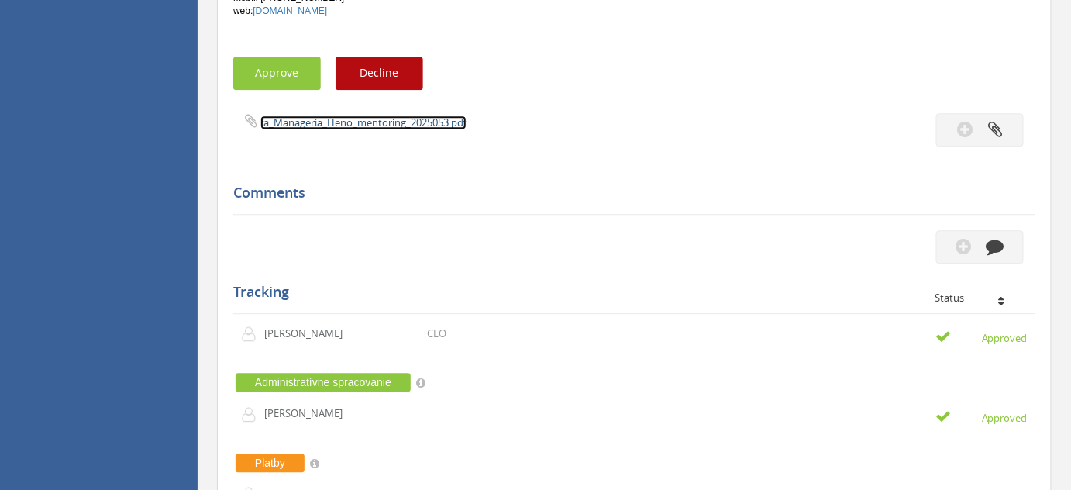
click at [378, 116] on link "fa_Manageria_Heno_mentoring_2025053.pdf" at bounding box center [363, 123] width 206 height 14
